Goal: Task Accomplishment & Management: Manage account settings

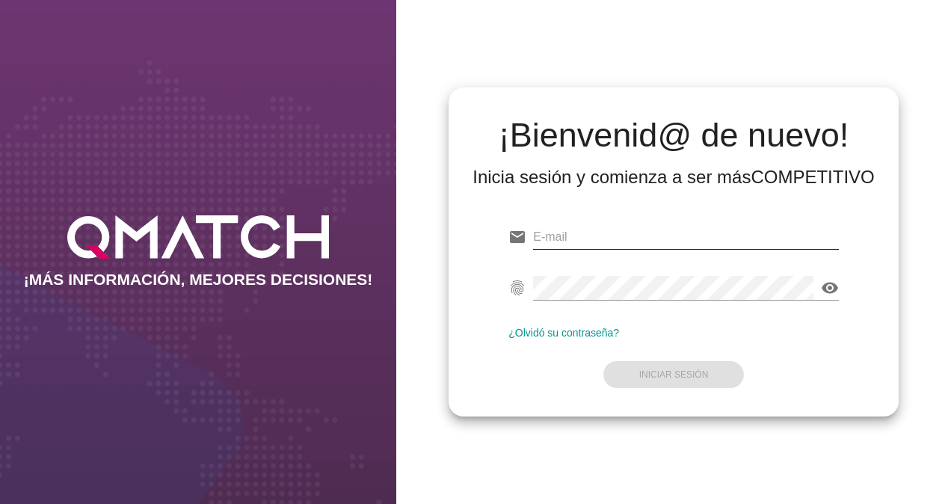
click at [592, 233] on input "email" at bounding box center [686, 237] width 306 height 24
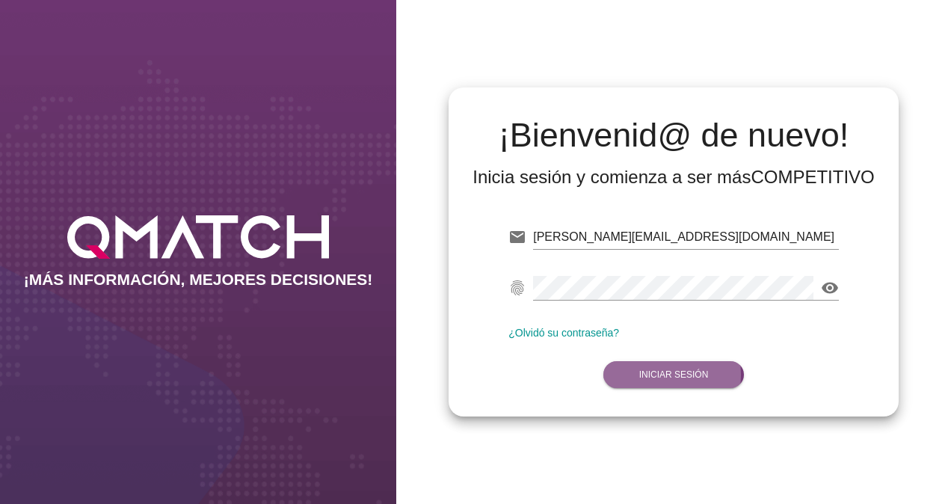
click at [682, 378] on strong "Iniciar Sesión" at bounding box center [674, 374] width 70 height 10
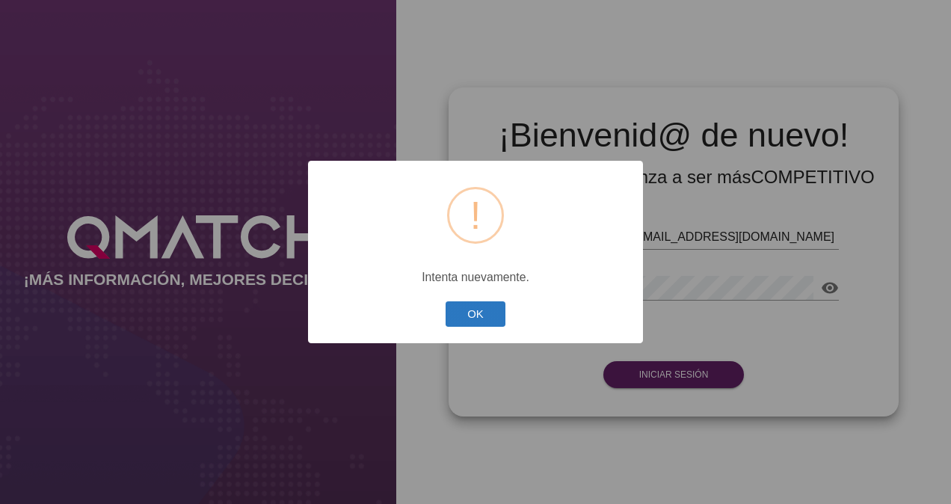
click at [491, 307] on button "OK" at bounding box center [476, 314] width 61 height 26
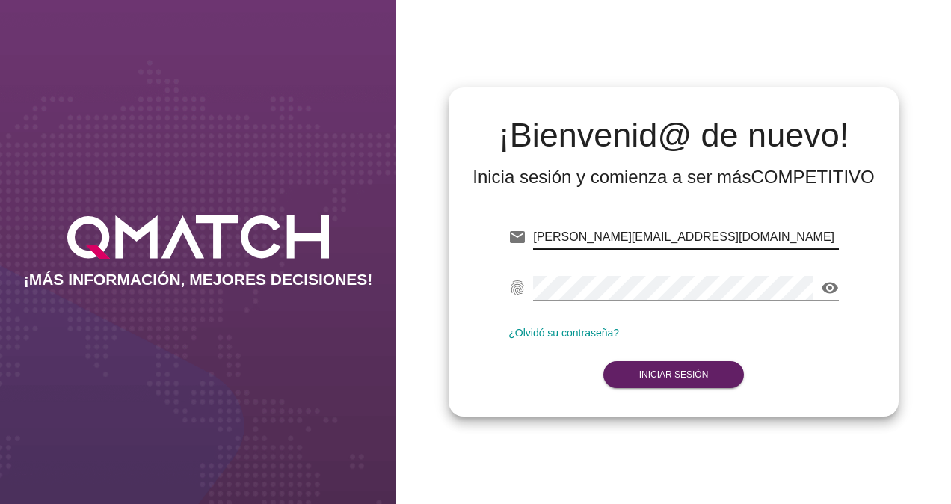
drag, startPoint x: 793, startPoint y: 239, endPoint x: 175, endPoint y: 175, distance: 621.1
click at [175, 175] on div "¡MÁS INFORMACIÓN, MEJORES DECISIONES! ¡Bienvenid@ de nuevo! Inicia sesión y com…" at bounding box center [475, 252] width 951 height 504
type input "[EMAIL_ADDRESS][DOMAIN_NAME]"
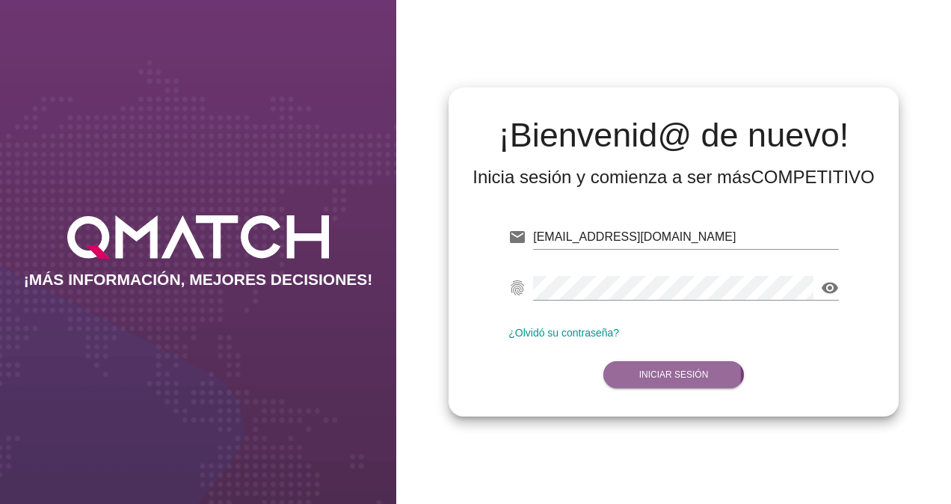
click at [668, 368] on button "Iniciar Sesión" at bounding box center [674, 374] width 141 height 27
